Goal: Information Seeking & Learning: Learn about a topic

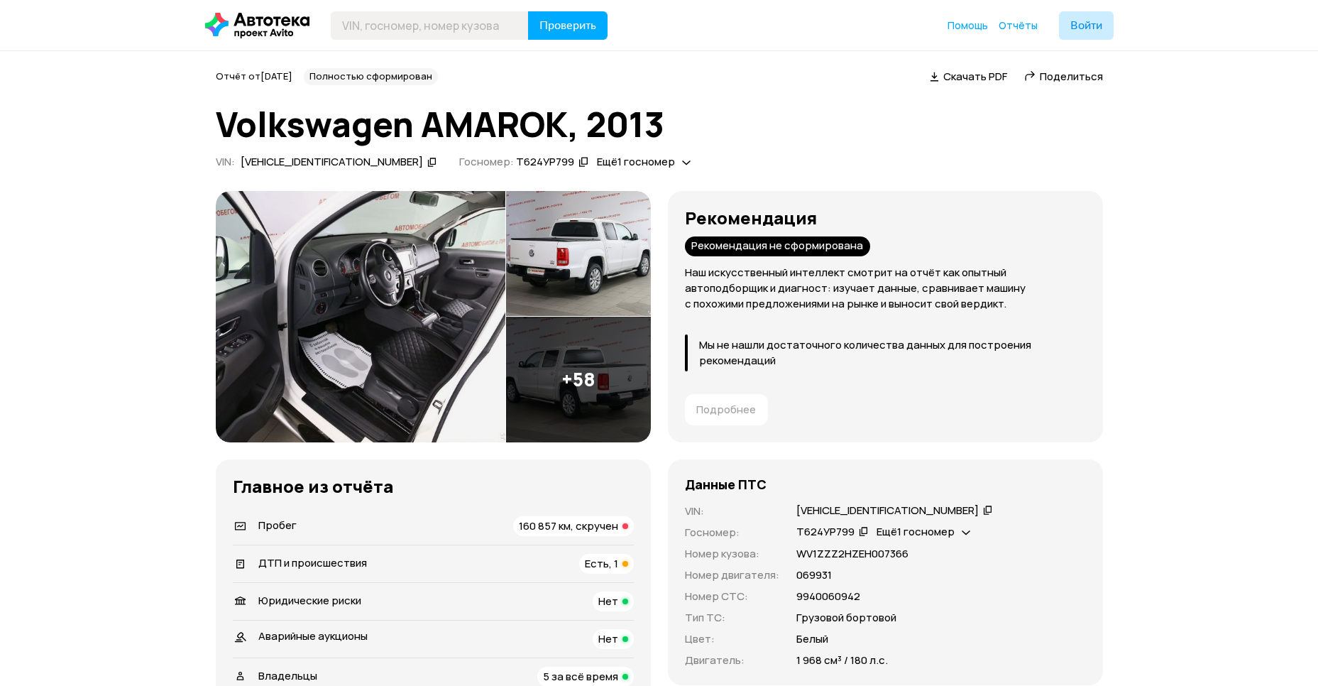
scroll to position [102, 0]
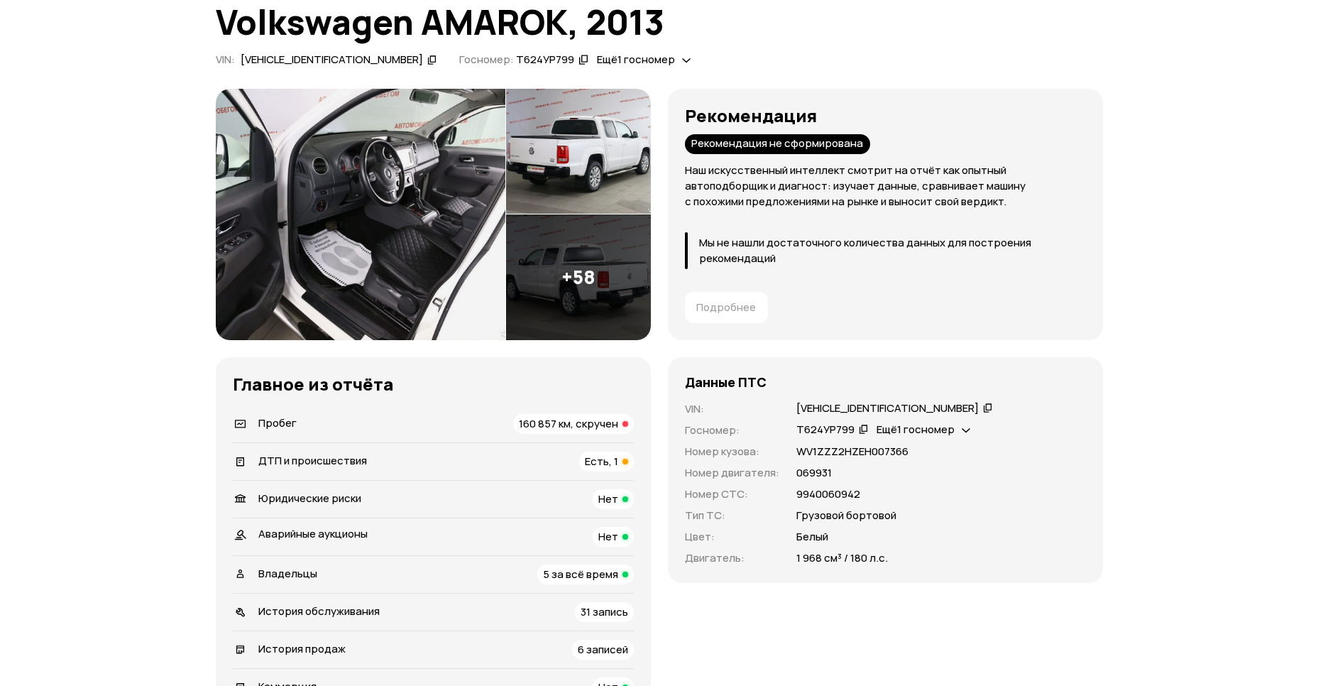
click at [576, 420] on span "160 857 км, скручен" at bounding box center [568, 423] width 99 height 15
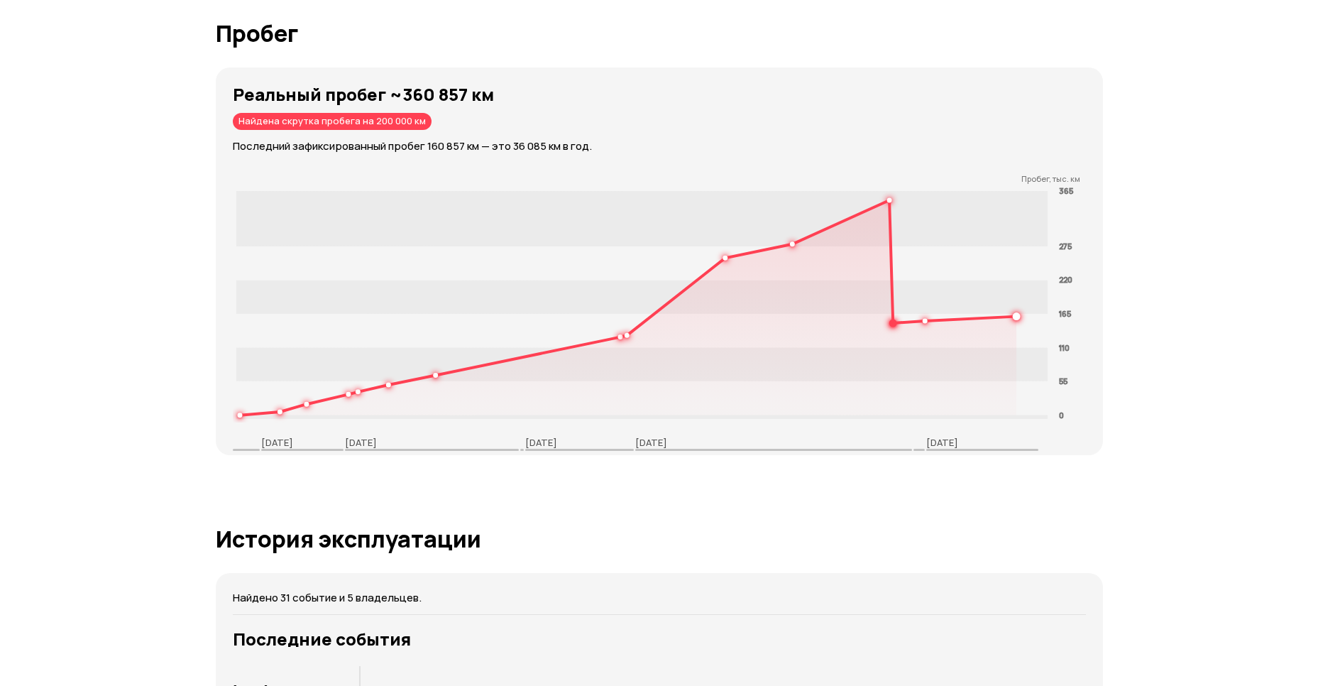
scroll to position [2180, 0]
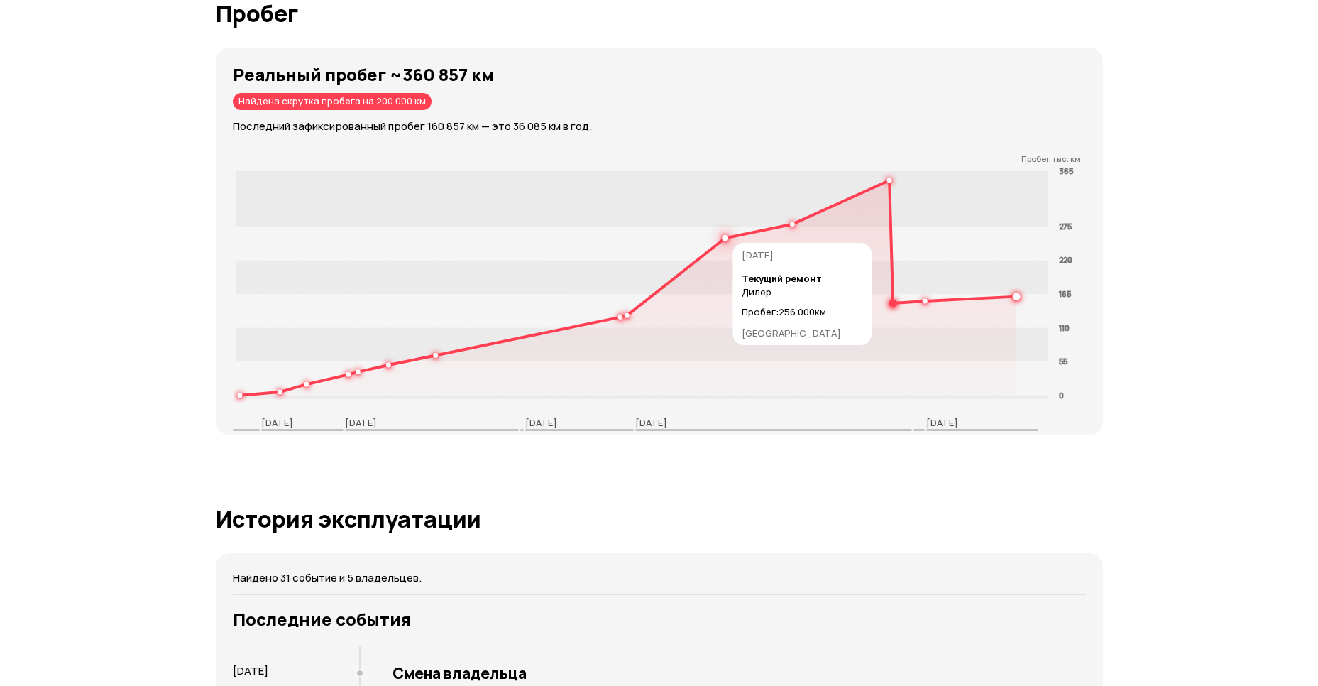
click at [725, 236] on circle at bounding box center [724, 238] width 5 height 5
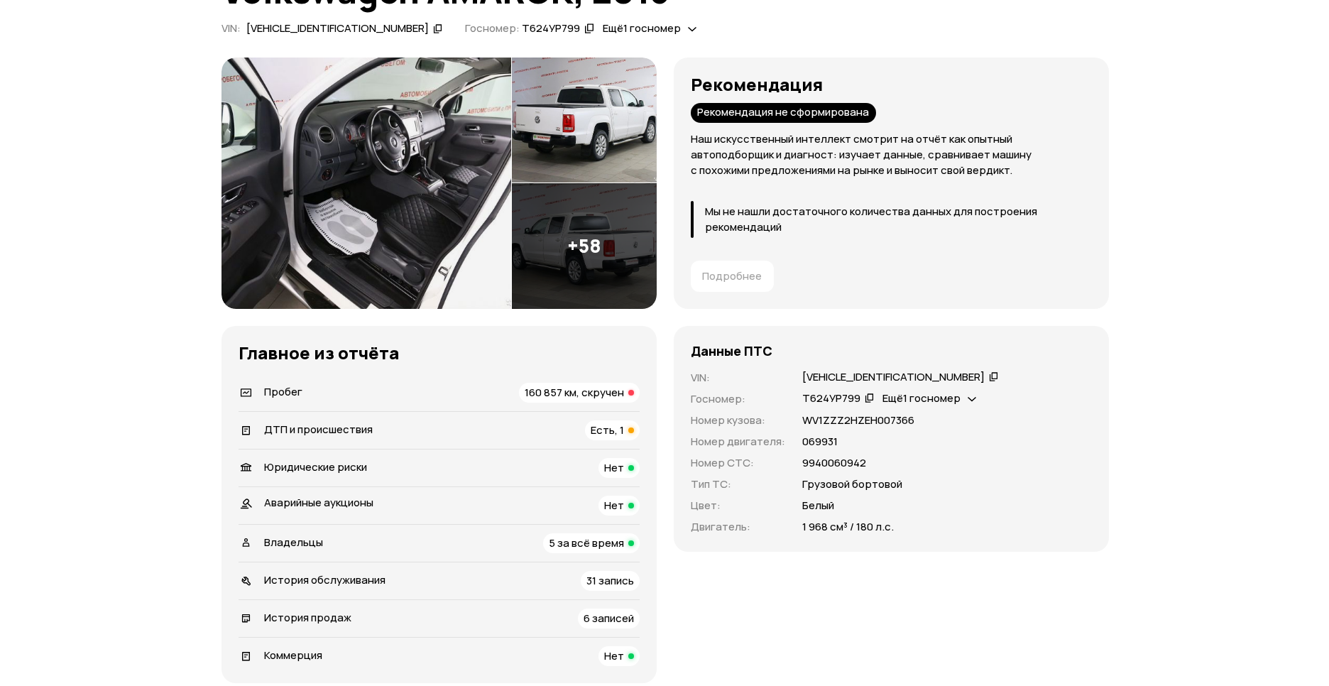
scroll to position [123, 0]
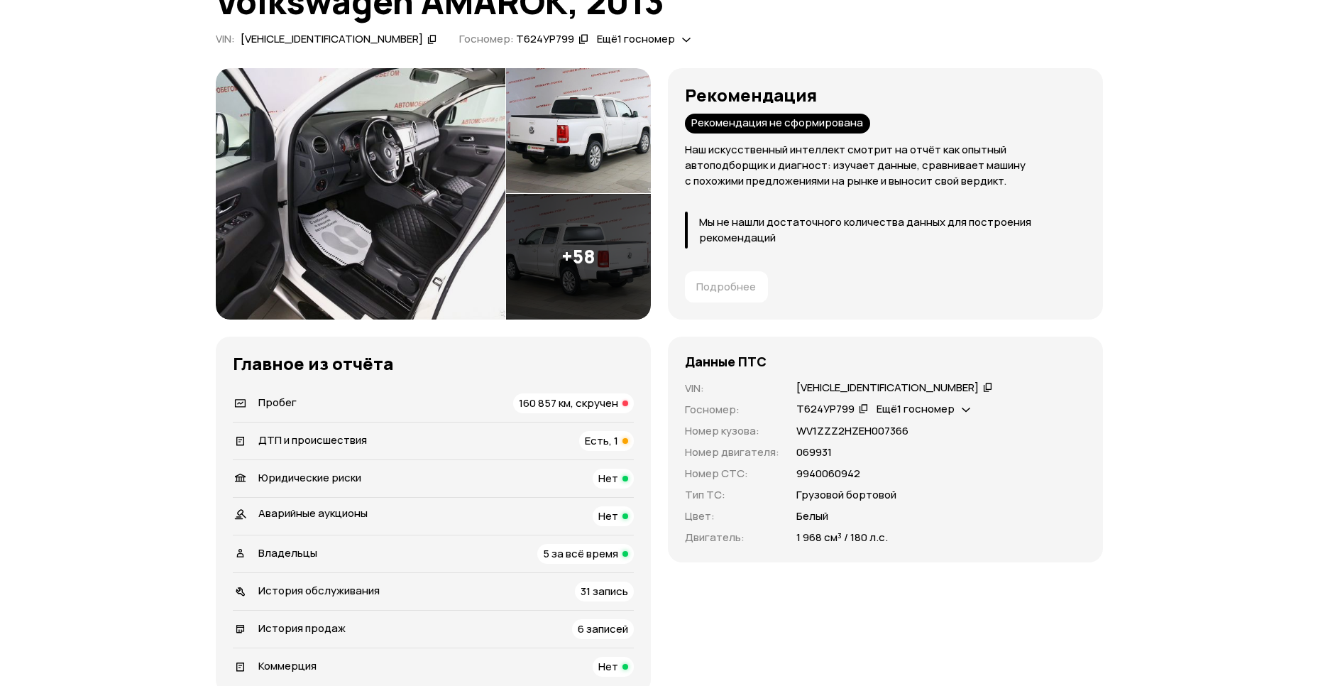
click at [444, 237] on img at bounding box center [361, 193] width 290 height 251
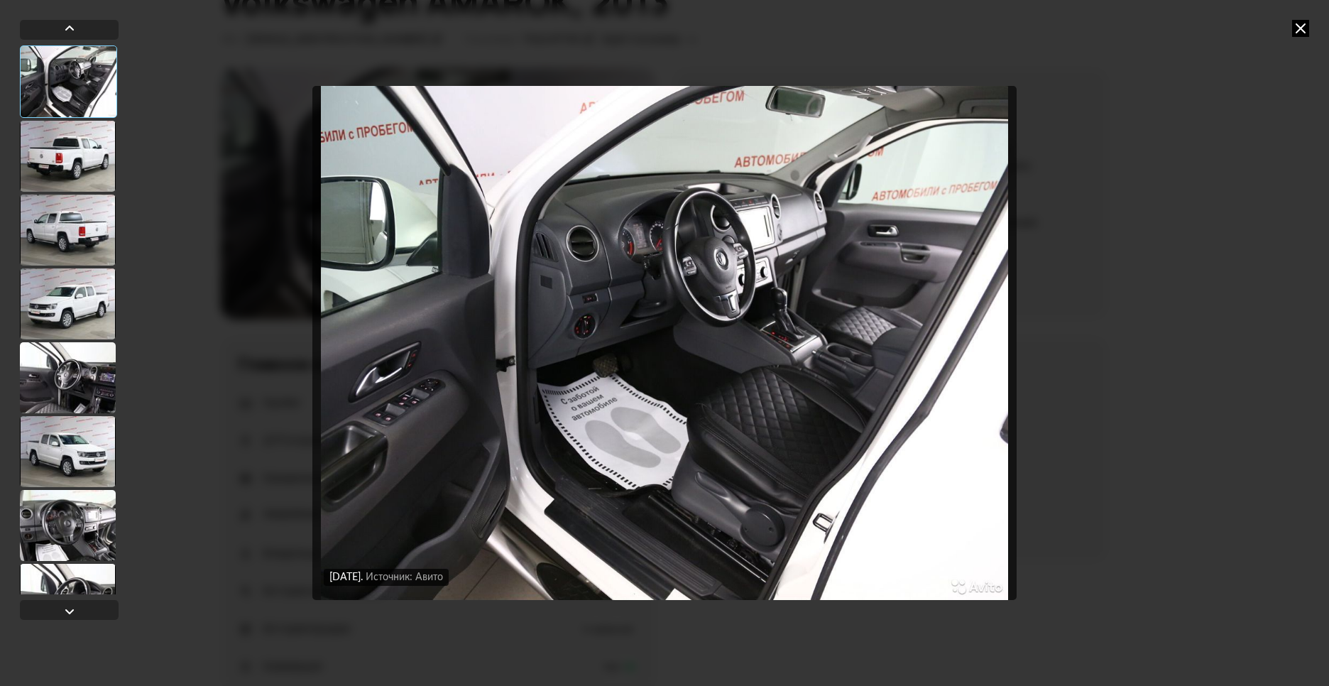
click at [65, 524] on div at bounding box center [68, 525] width 96 height 71
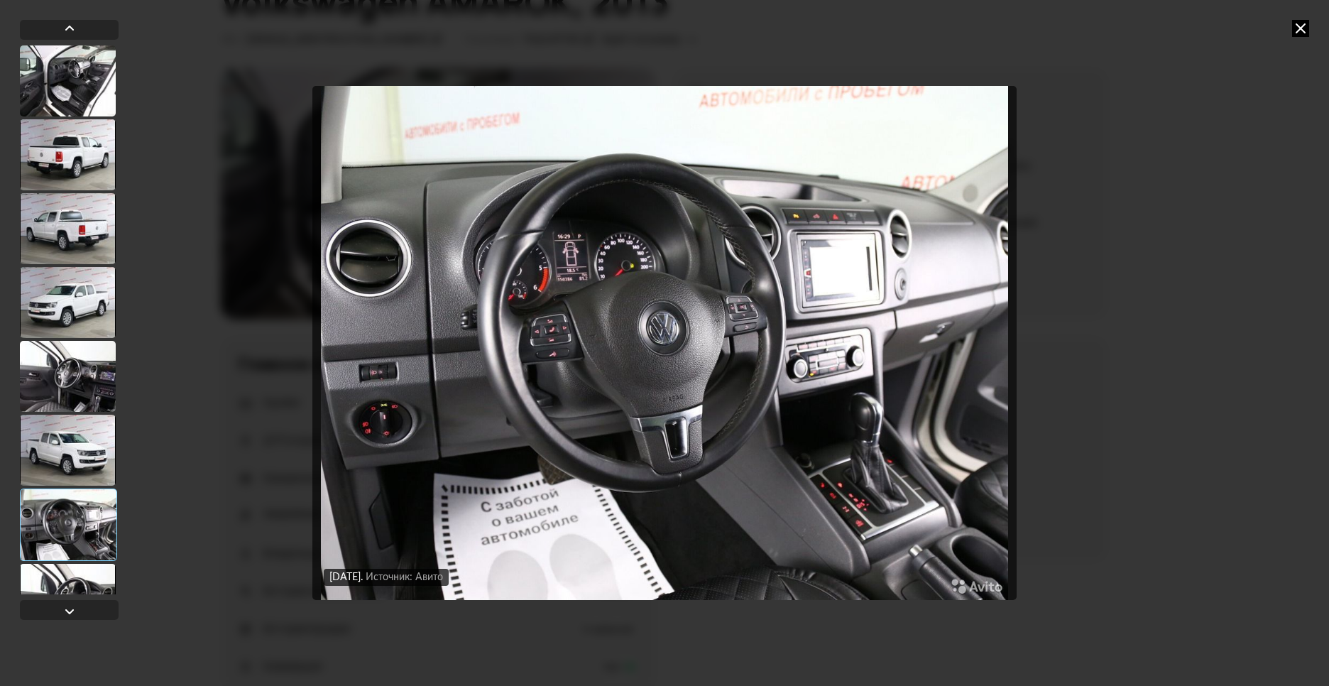
click at [597, 326] on img "Go to Slide 7" at bounding box center [664, 343] width 704 height 515
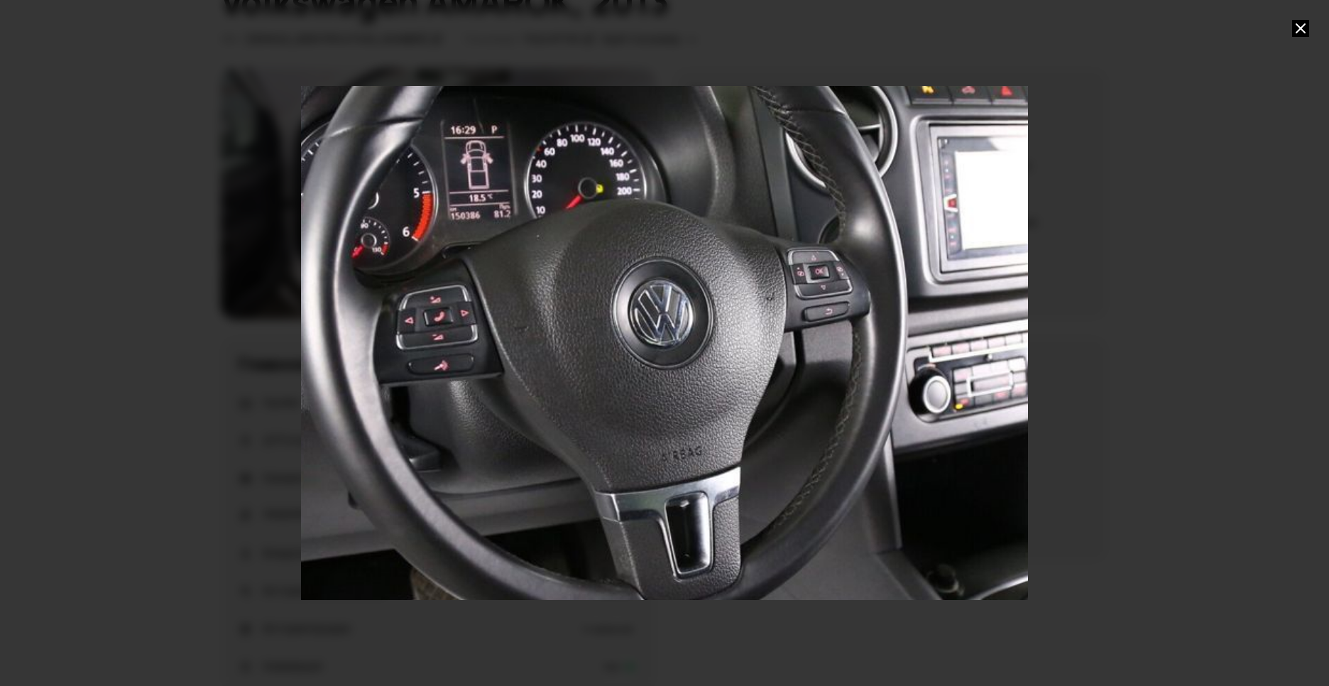
click at [597, 325] on div "Go to Slide 7" at bounding box center [664, 342] width 1453 height 1028
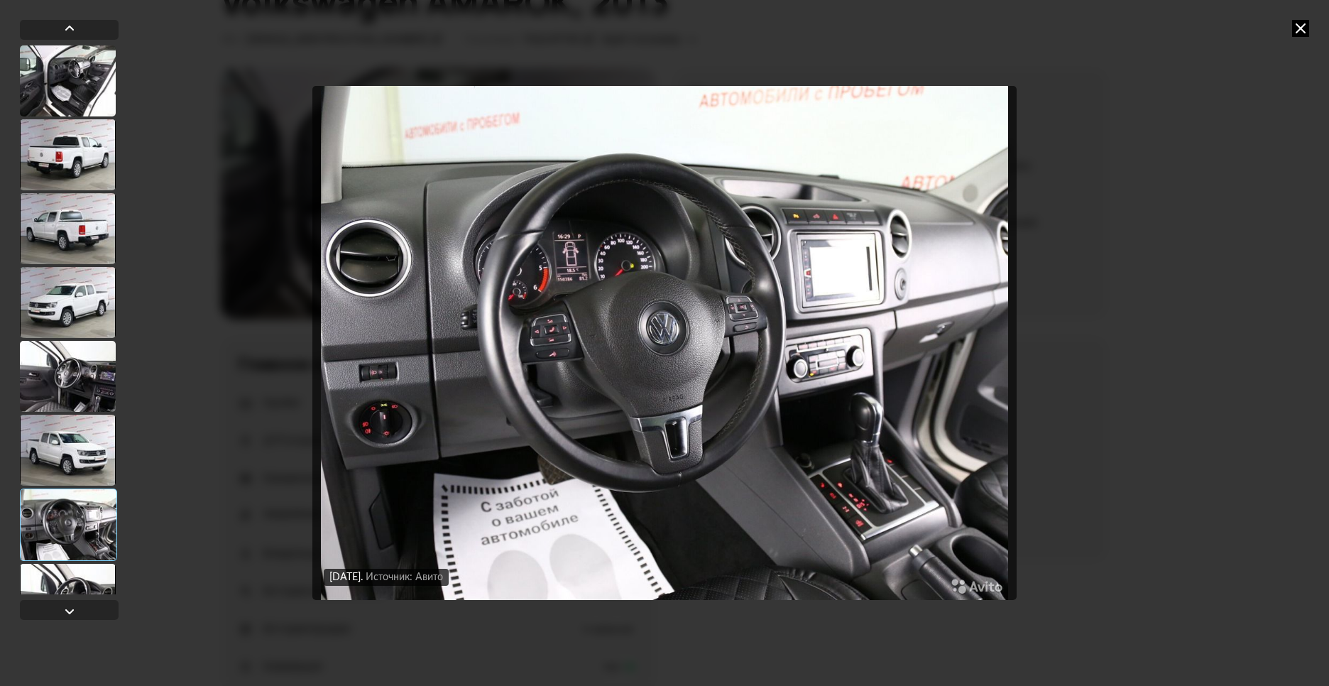
click at [74, 517] on div at bounding box center [68, 524] width 97 height 72
click at [65, 530] on div at bounding box center [68, 524] width 97 height 72
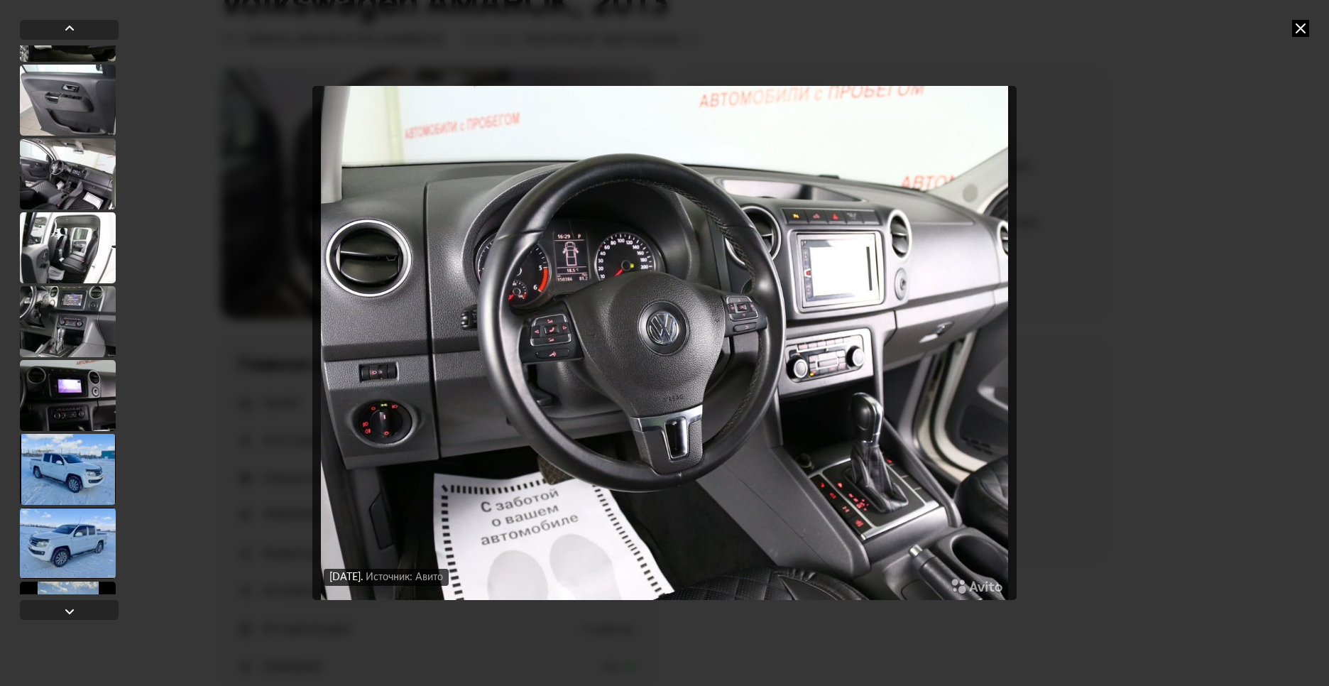
scroll to position [658, 0]
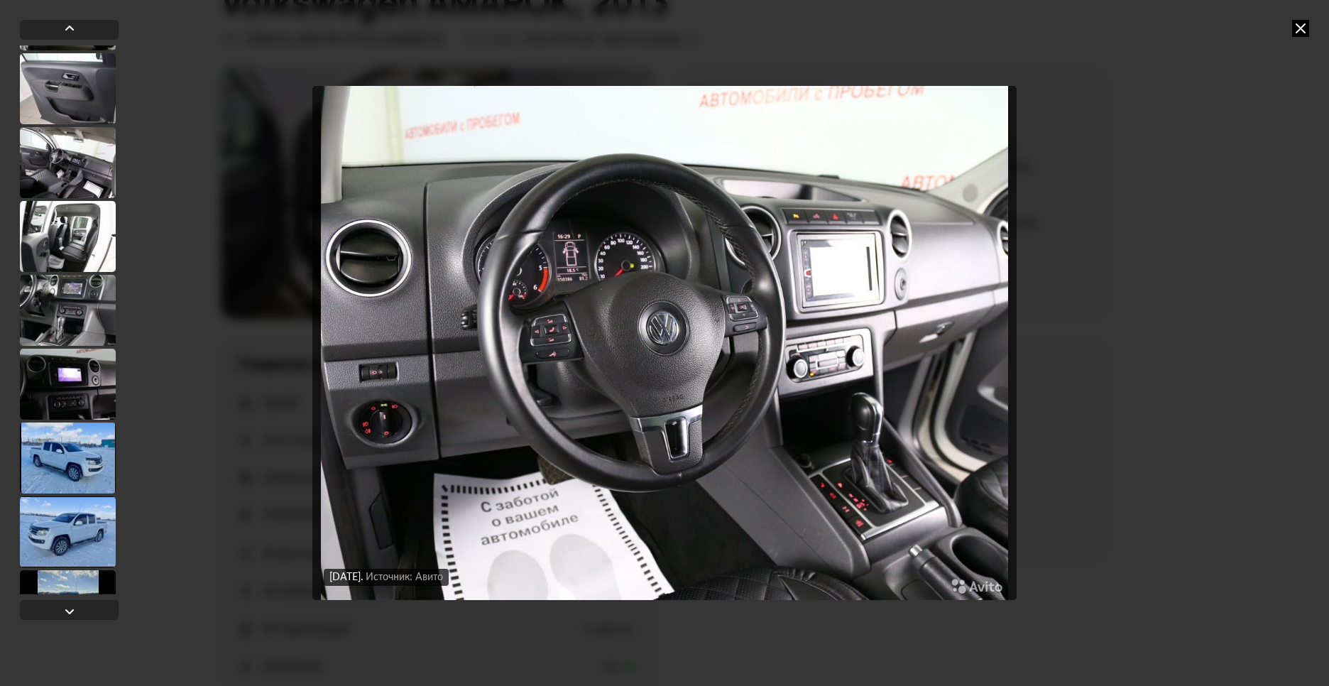
click at [84, 466] on div at bounding box center [68, 457] width 96 height 71
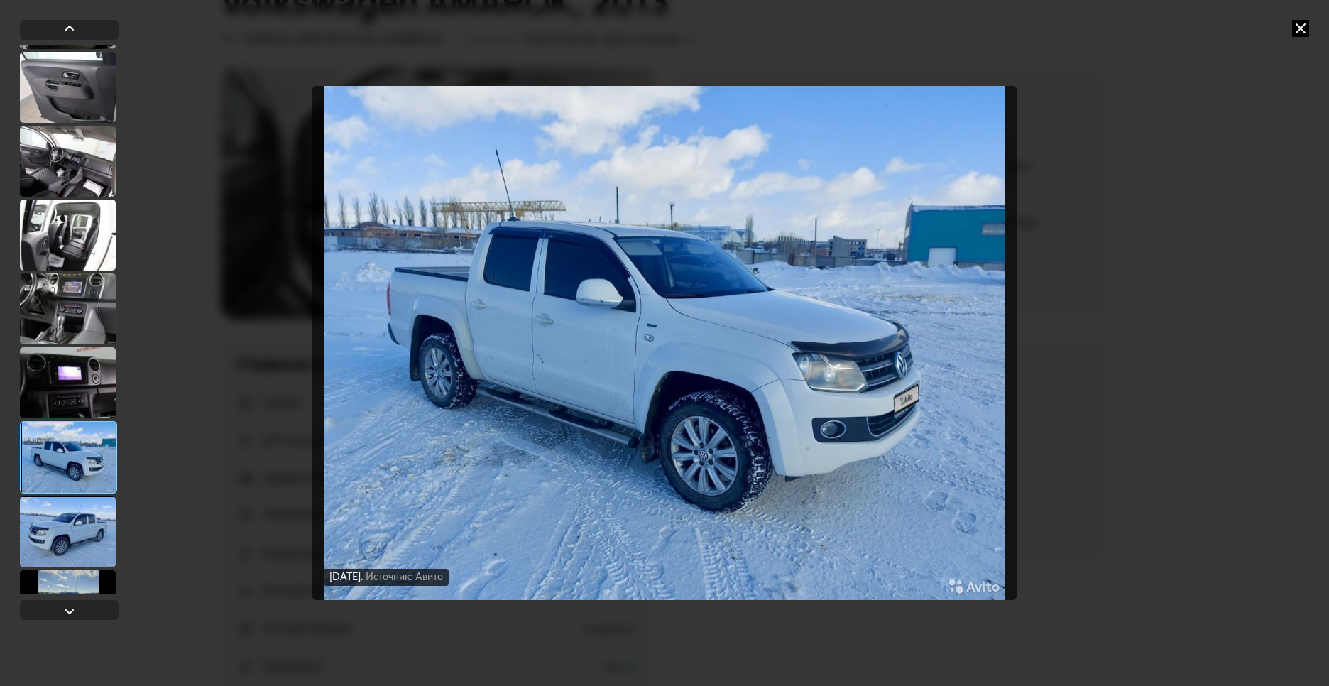
scroll to position [656, 0]
click at [85, 524] on div at bounding box center [68, 533] width 96 height 71
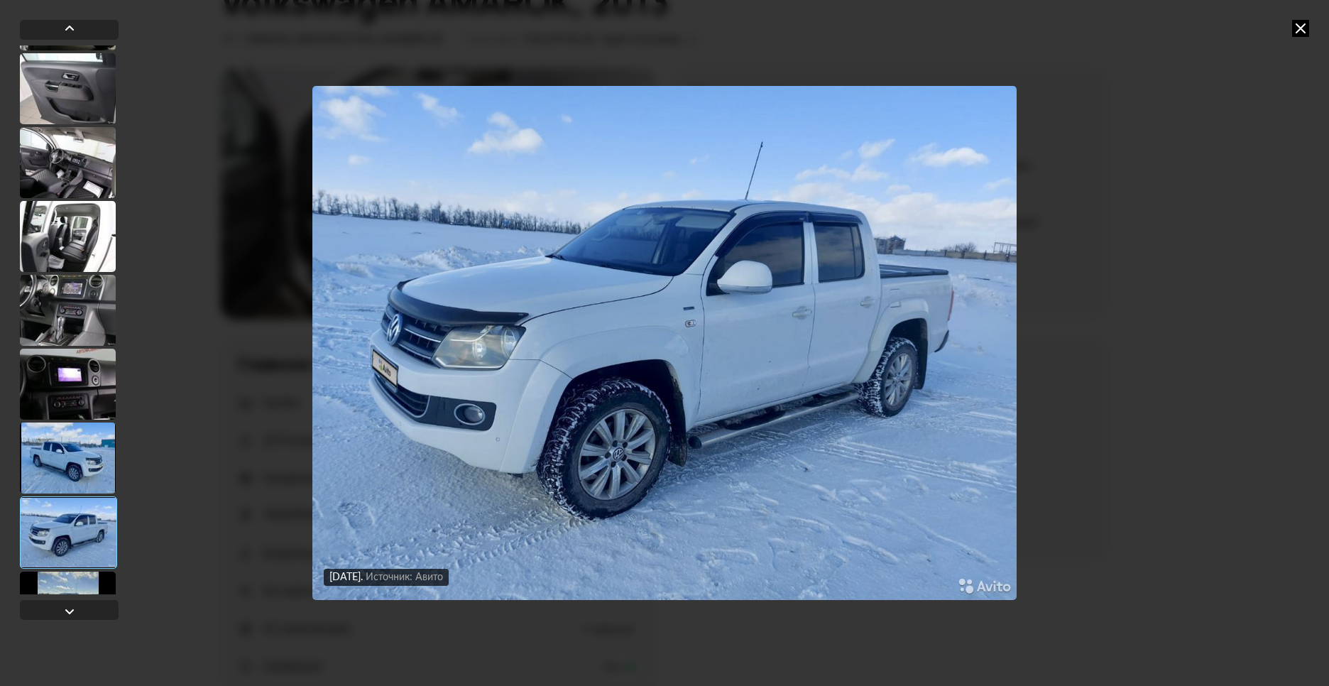
click at [78, 598] on div at bounding box center [69, 322] width 99 height 605
click at [70, 612] on div at bounding box center [69, 611] width 17 height 17
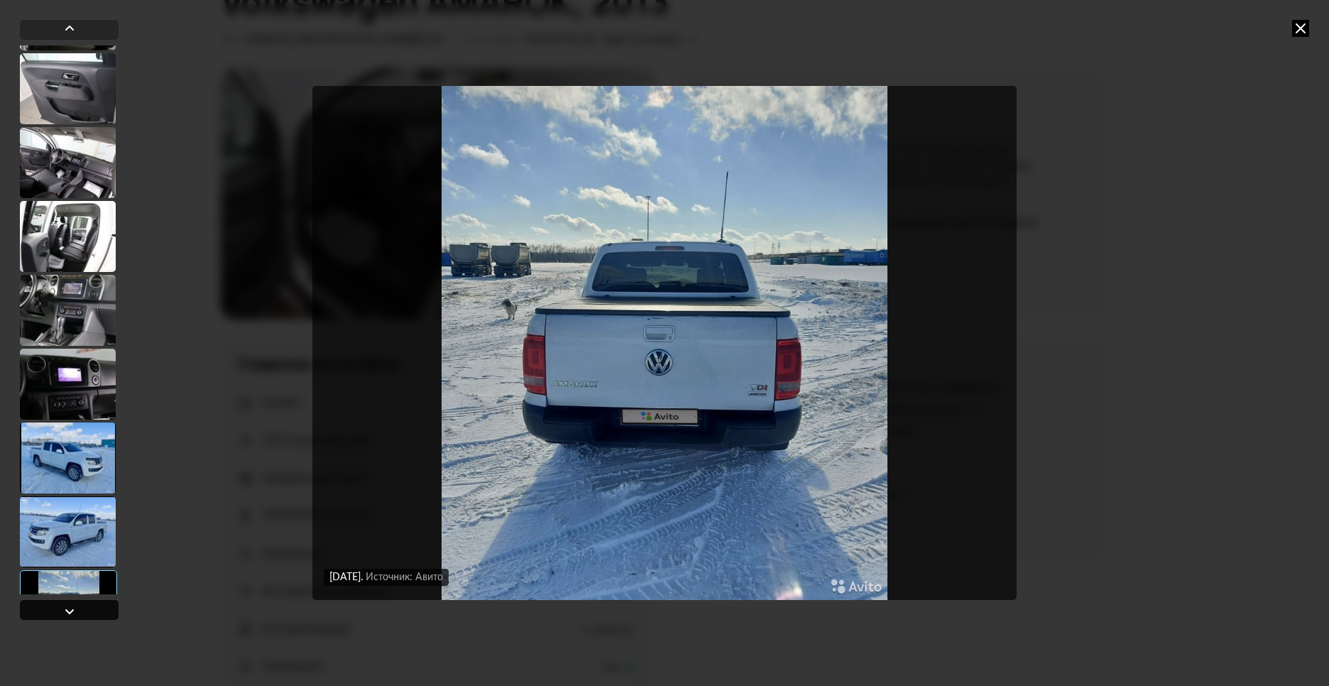
click at [70, 612] on div at bounding box center [69, 611] width 17 height 17
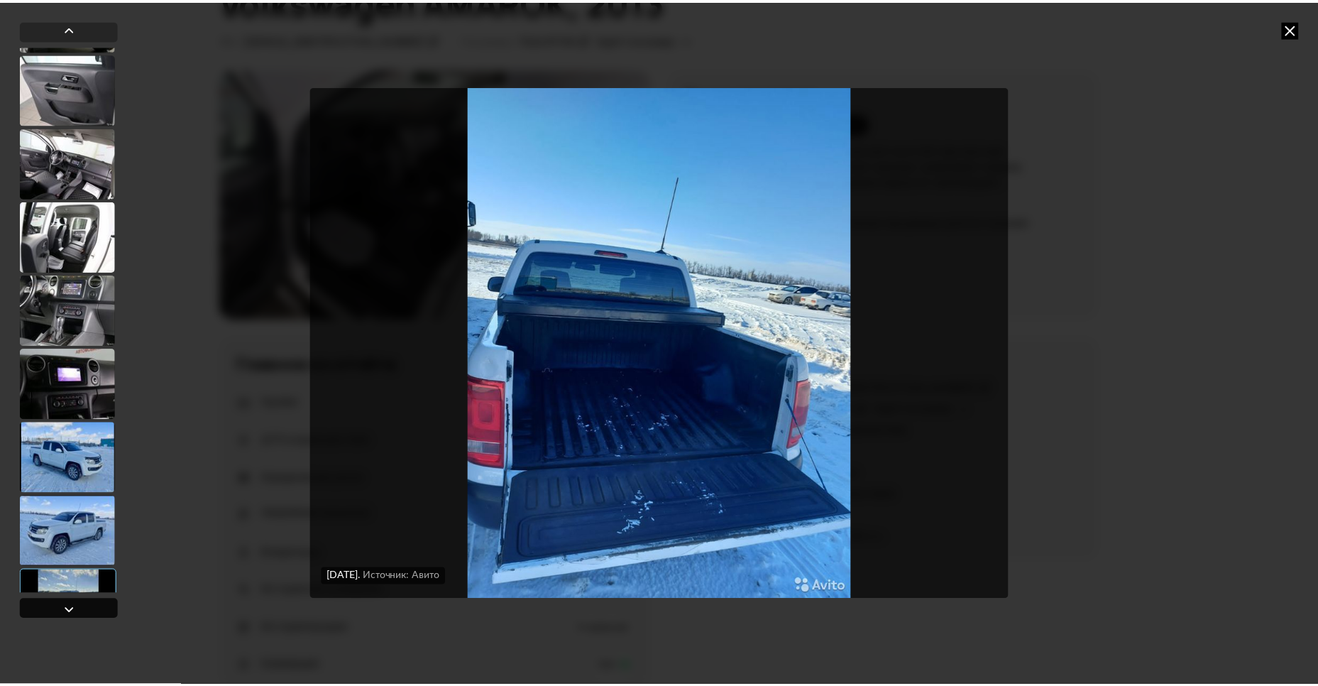
scroll to position [1230, 0]
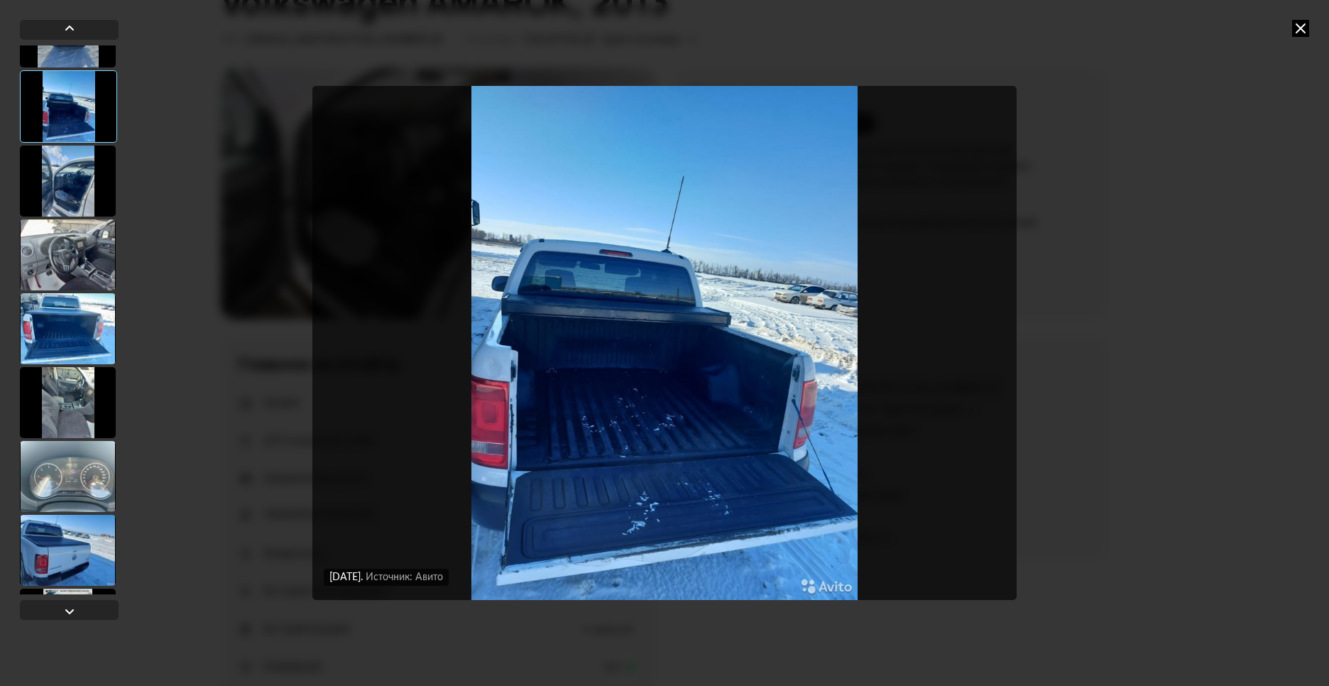
click at [1298, 29] on icon at bounding box center [1300, 28] width 17 height 17
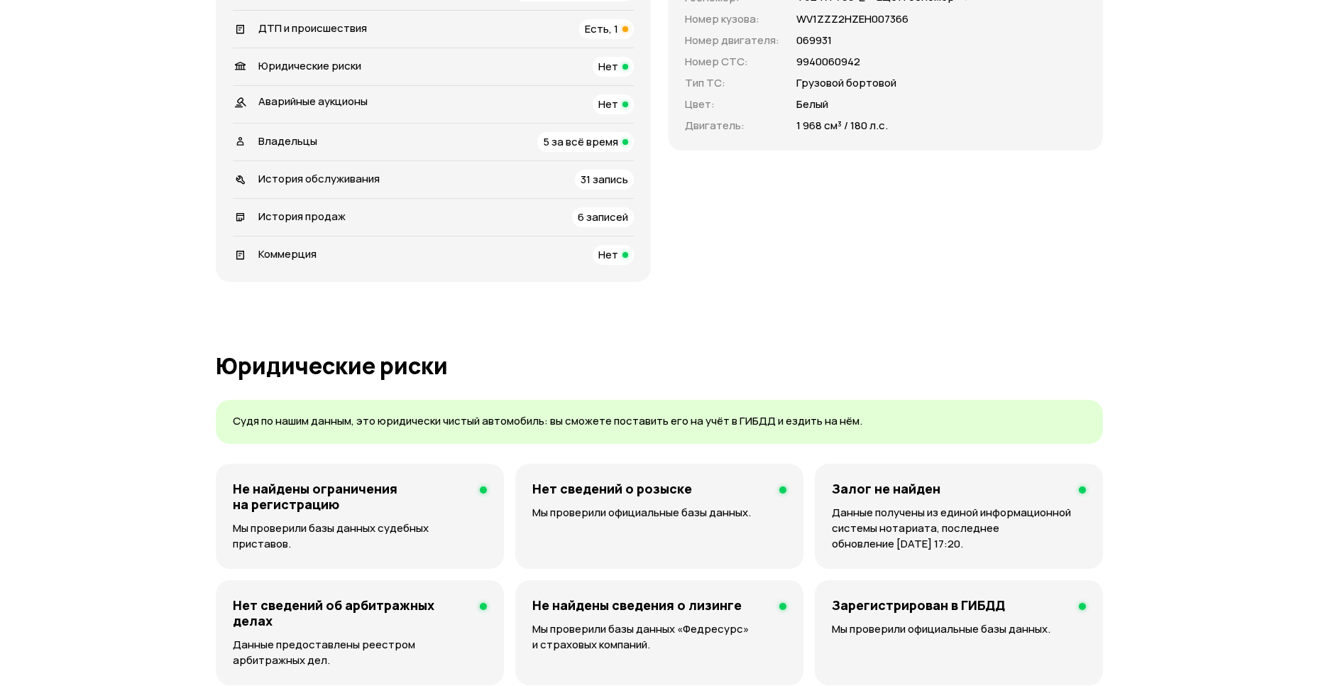
scroll to position [534, 0]
